Goal: Information Seeking & Learning: Find specific fact

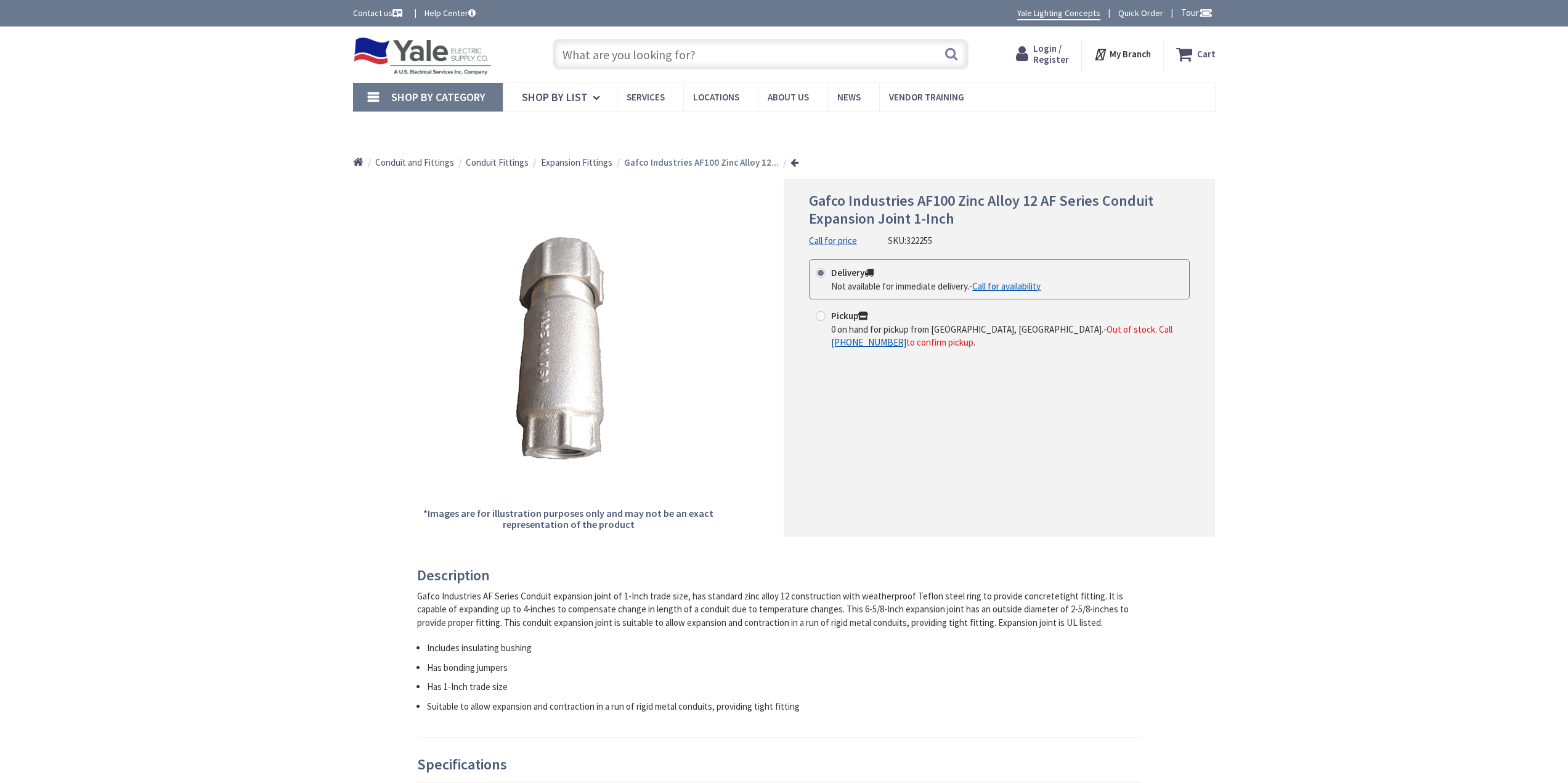
type input "[PERSON_NAME][GEOGRAPHIC_DATA], [GEOGRAPHIC_DATA]"
drag, startPoint x: 812, startPoint y: 199, endPoint x: 916, endPoint y: 194, distance: 104.1
click at [916, 194] on span "Gafco Industries AF100 Zinc Alloy 12 AF Series Conduit Expansion Joint 1-Inch" at bounding box center [981, 210] width 344 height 37
copy span "Gafco Industries"
click at [606, 67] on input "text" at bounding box center [760, 54] width 416 height 31
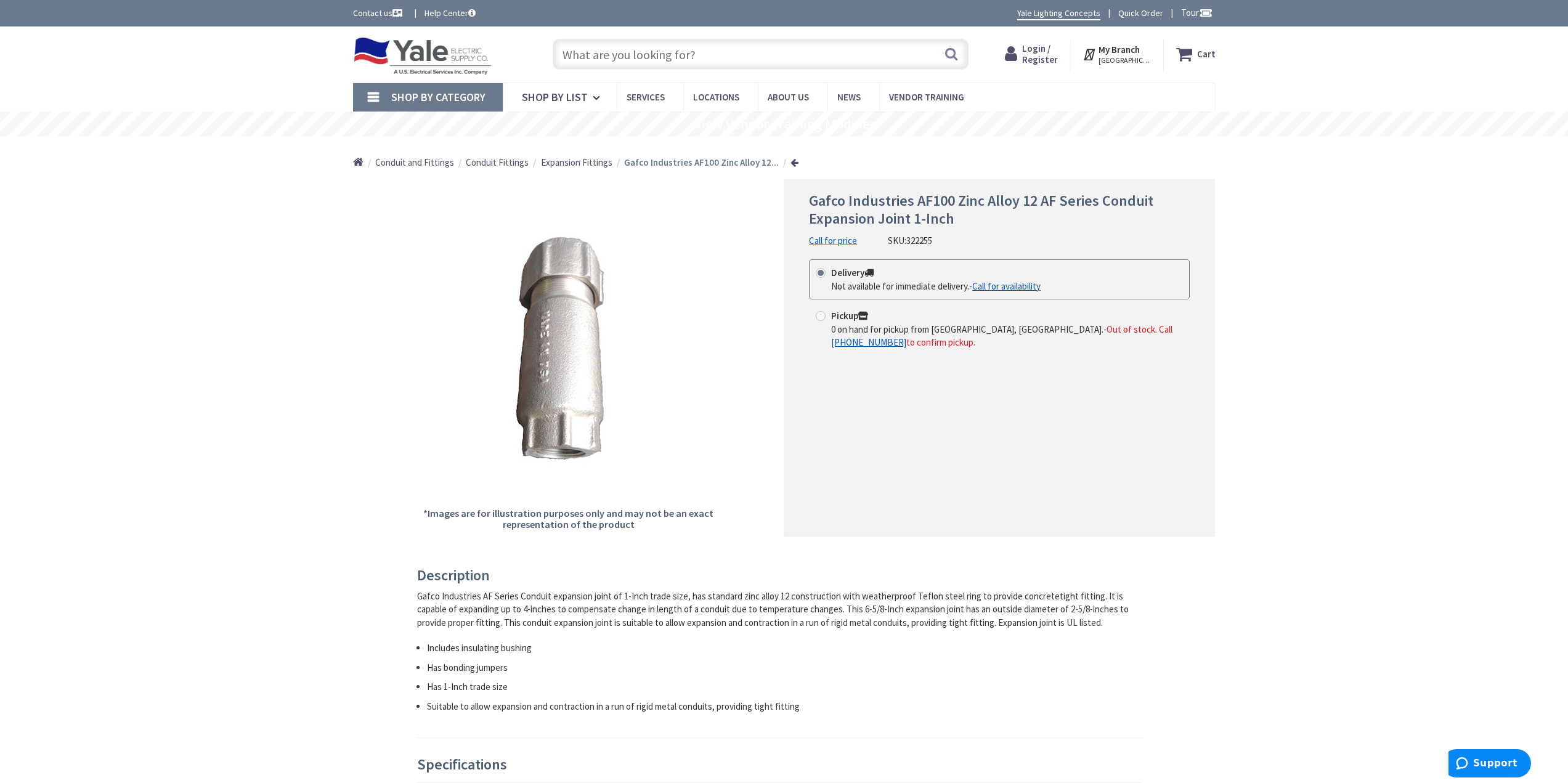
click at [597, 163] on span "Expansion Fittings" at bounding box center [576, 162] width 71 height 11
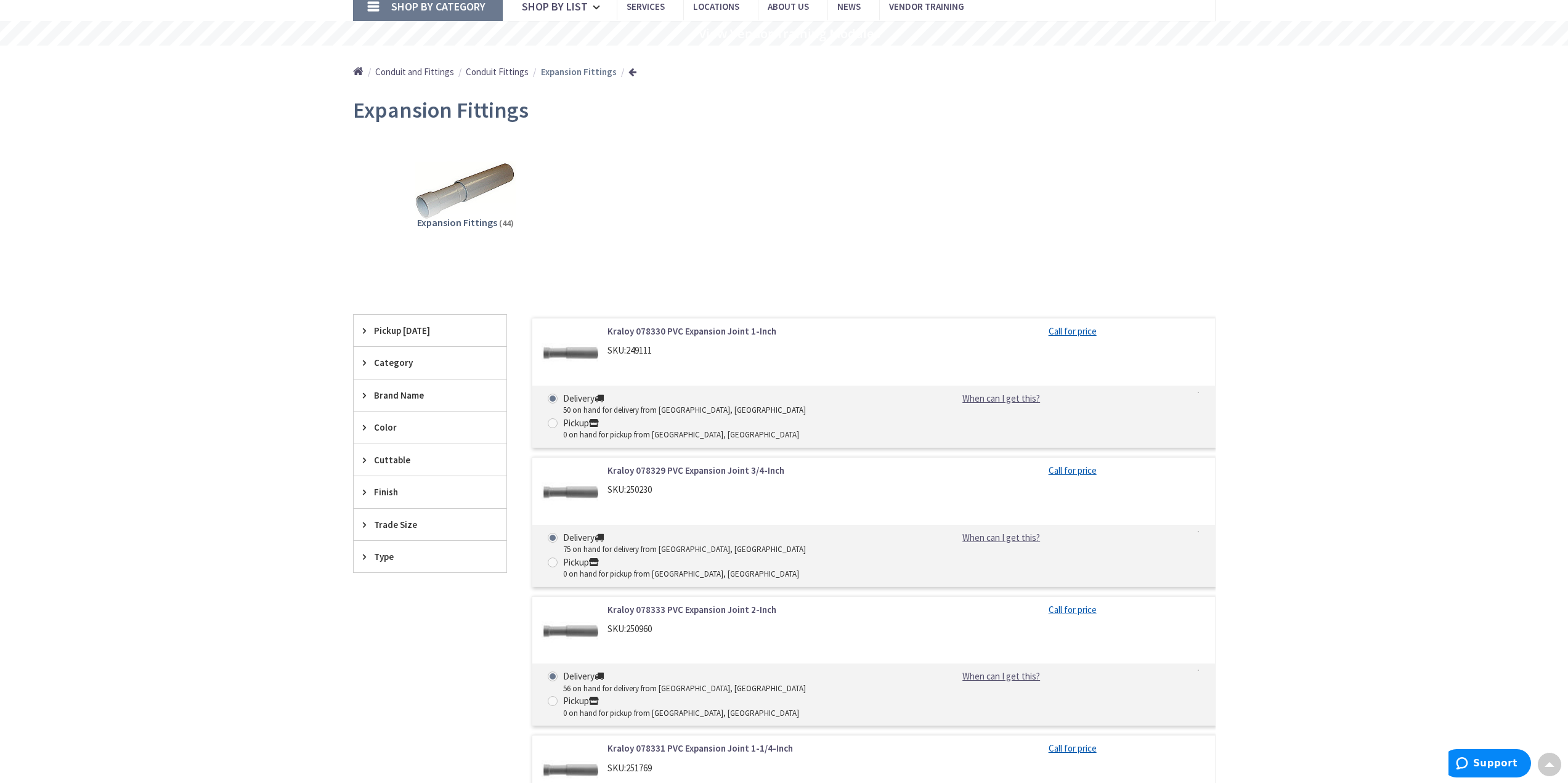
scroll to position [80, 0]
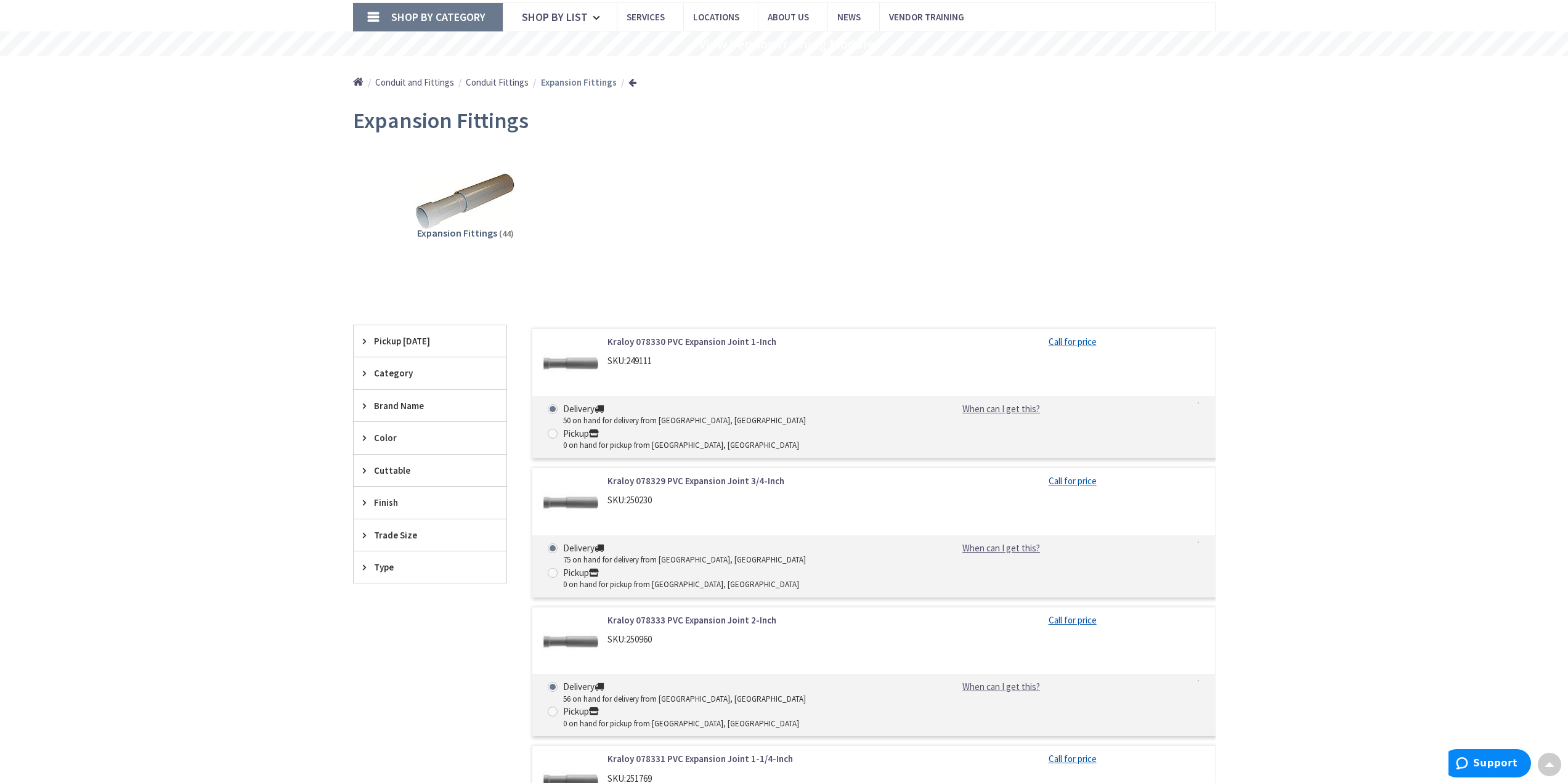
click at [394, 404] on span "Brand Name" at bounding box center [424, 405] width 100 height 13
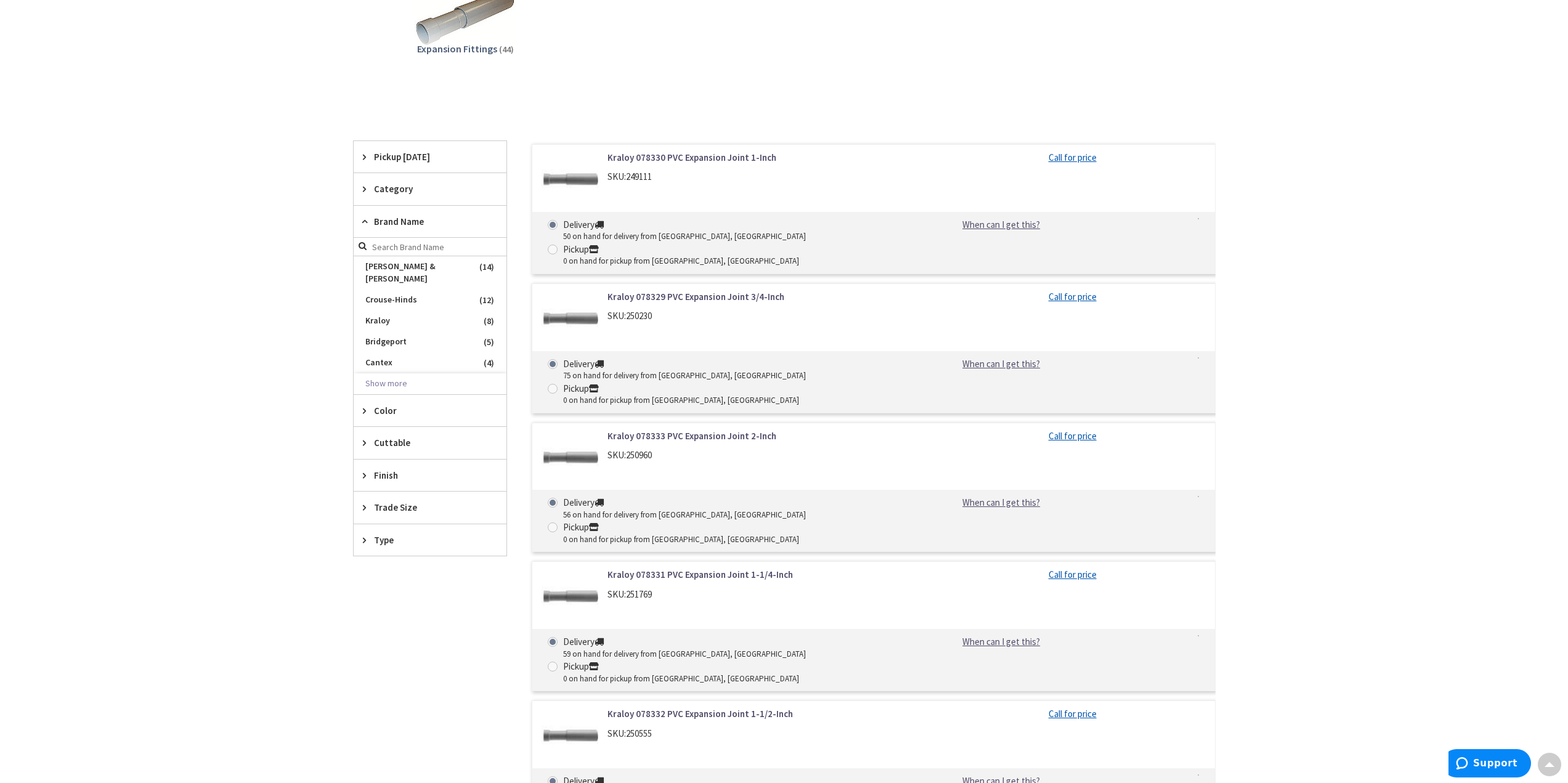
scroll to position [265, 0]
click at [386, 372] on button "Show more" at bounding box center [430, 382] width 153 height 21
click at [396, 248] on input "search" at bounding box center [430, 246] width 153 height 18
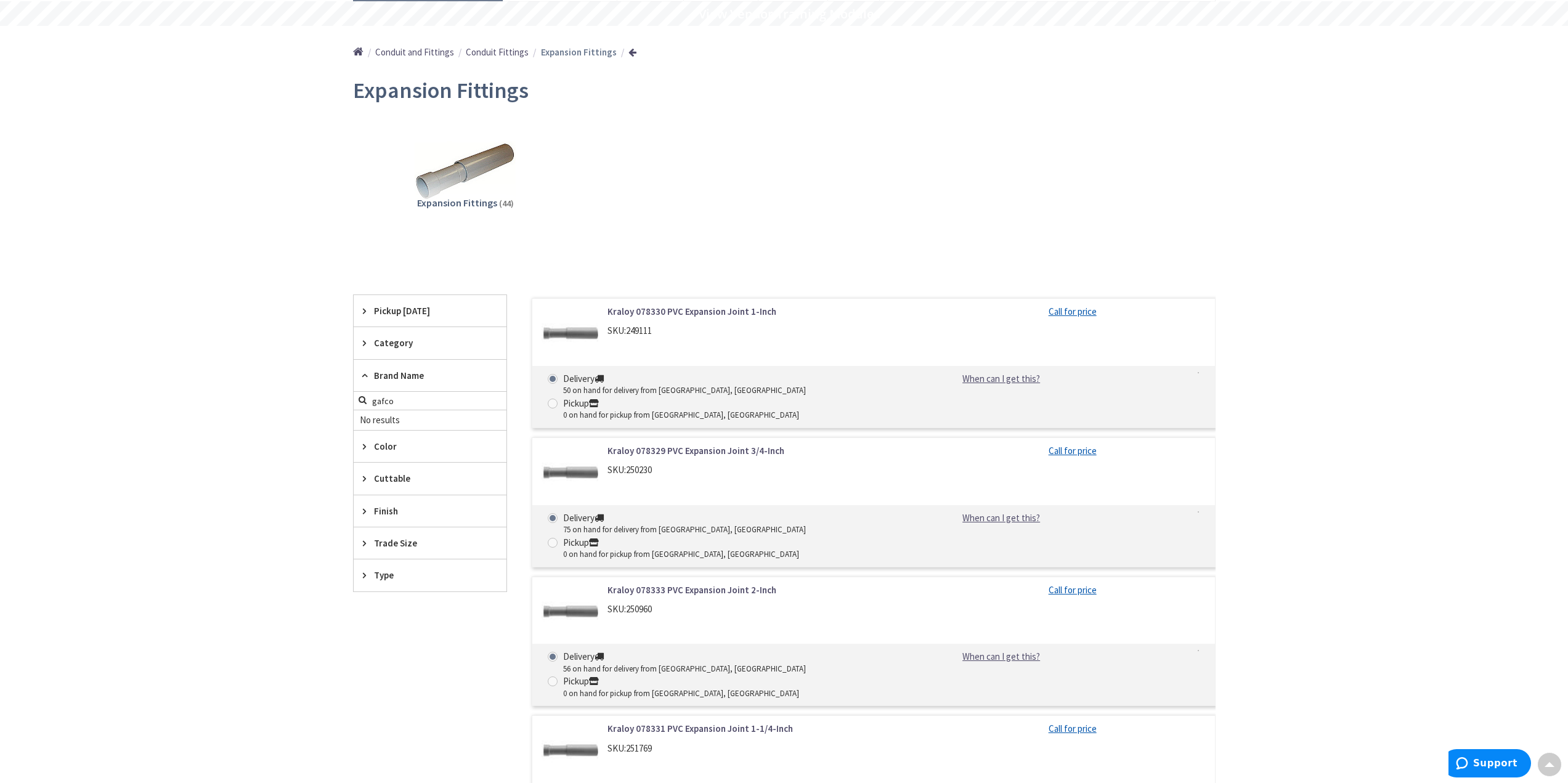
scroll to position [0, 0]
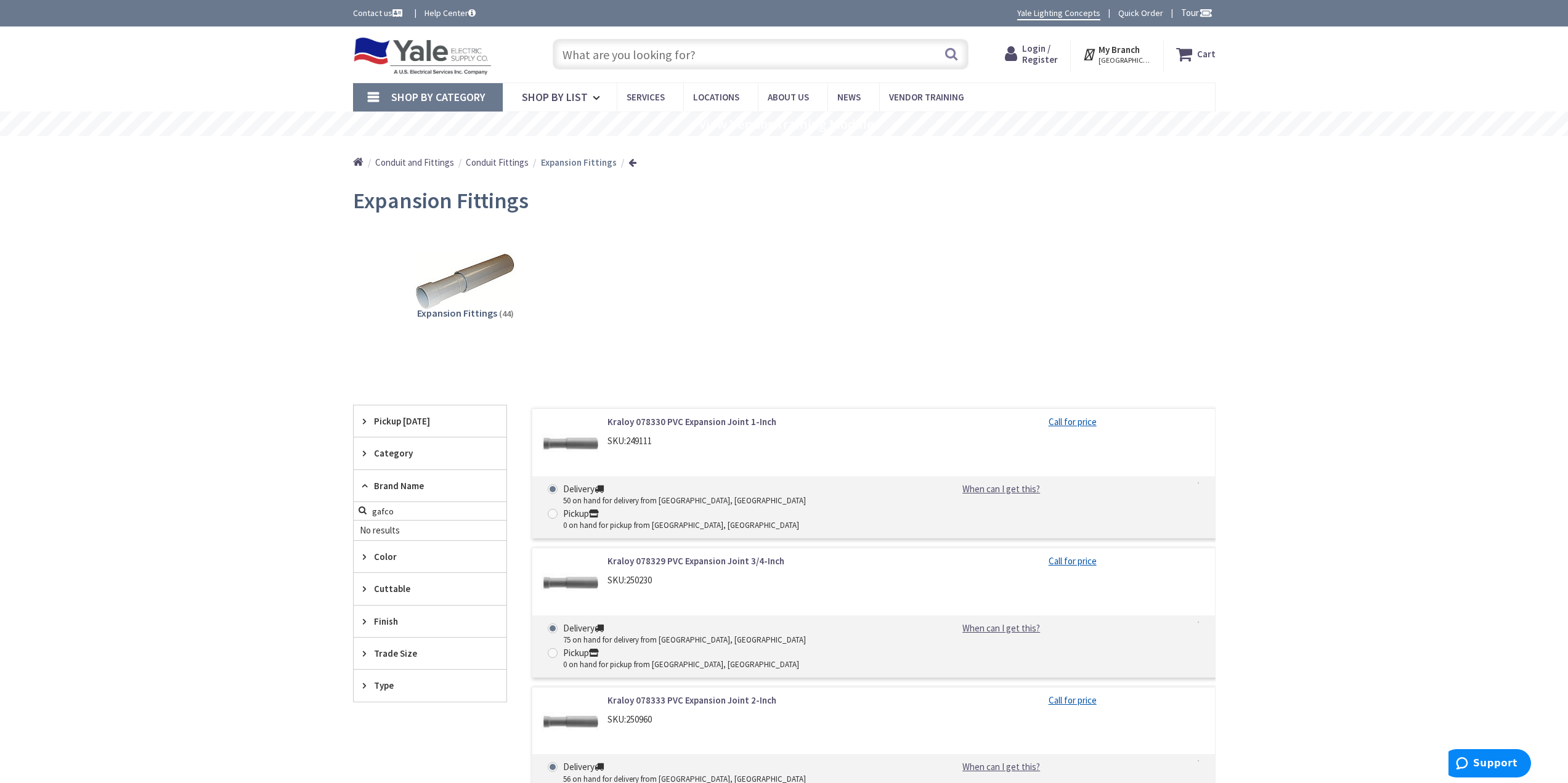
type input "gafco"
click at [853, 51] on input "text" at bounding box center [760, 54] width 416 height 31
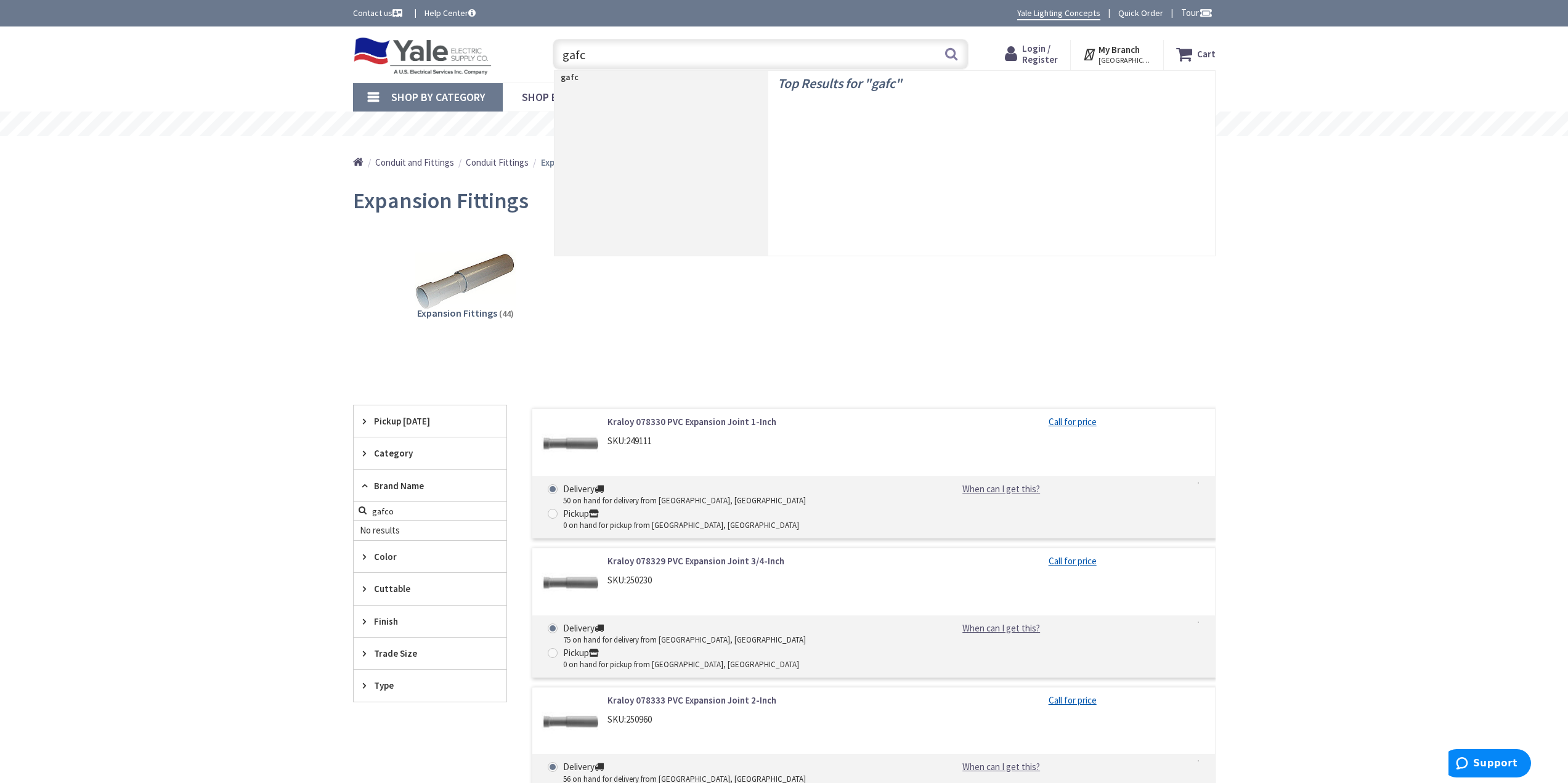
type input "gafco"
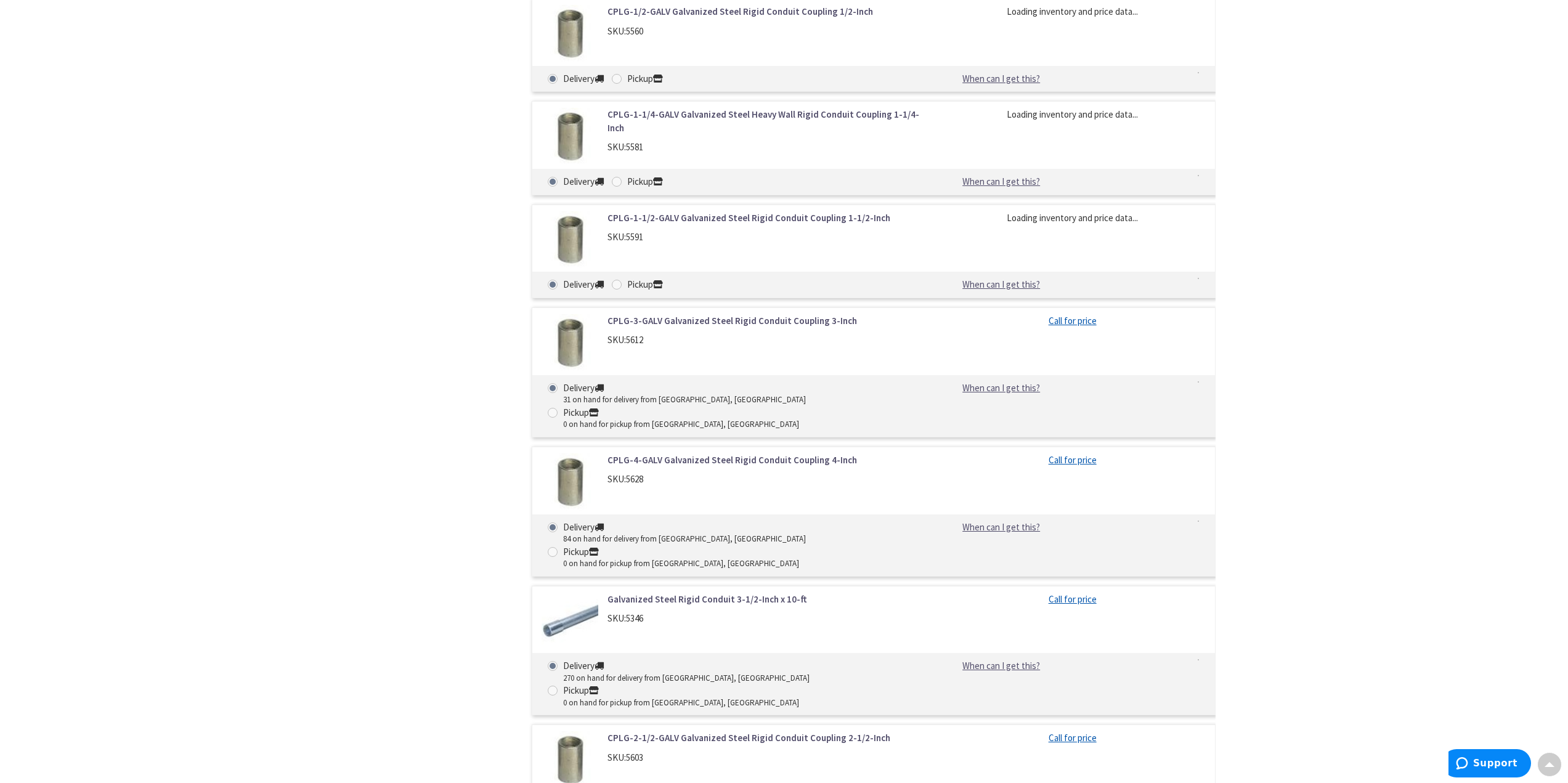
scroll to position [2013, 0]
